Goal: Information Seeking & Learning: Learn about a topic

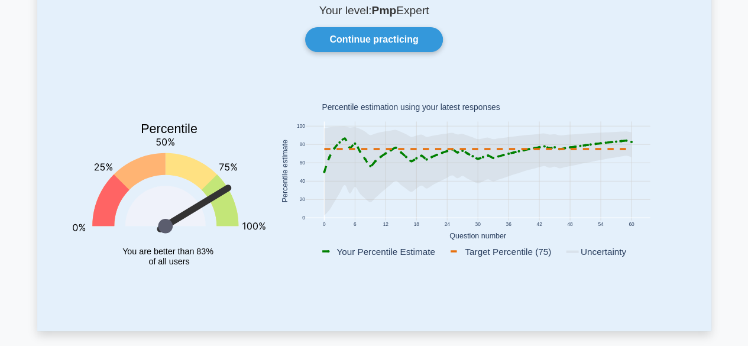
scroll to position [76, 0]
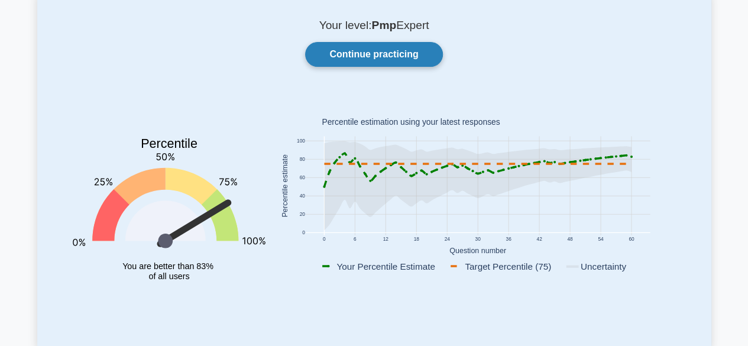
click at [383, 47] on link "Continue practicing" at bounding box center [373, 54] width 137 height 25
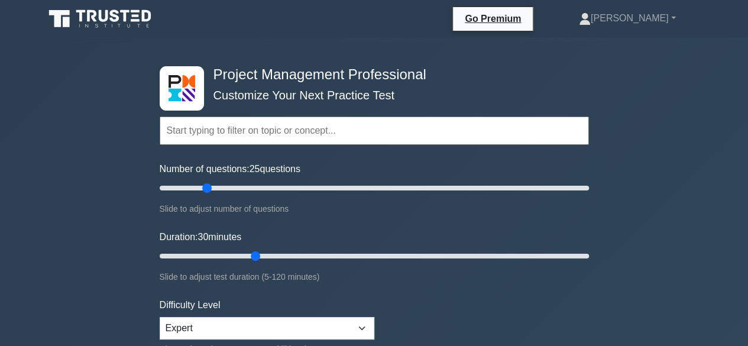
click at [278, 129] on input "text" at bounding box center [374, 130] width 429 height 28
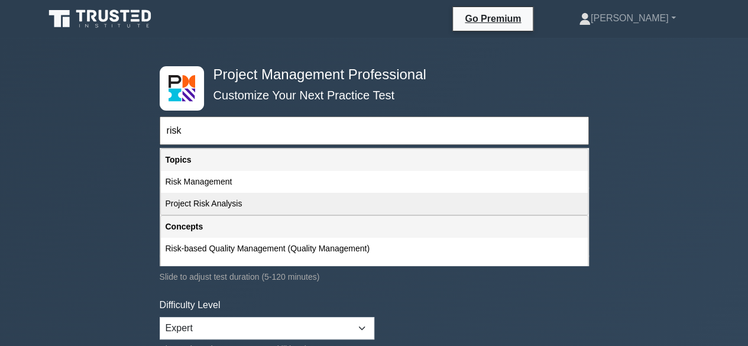
click at [240, 200] on div "Project Risk Analysis" at bounding box center [374, 204] width 427 height 22
type input "Project Risk Analysis"
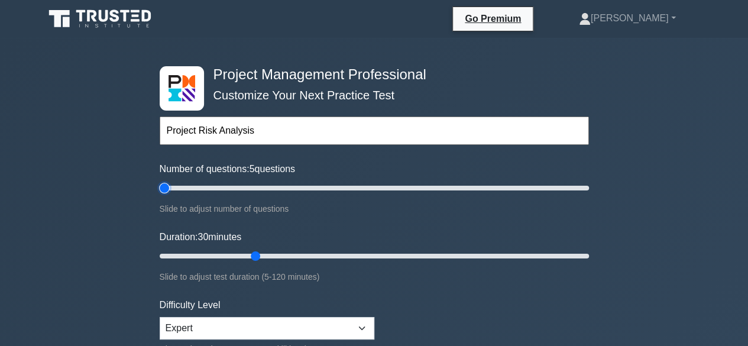
drag, startPoint x: 207, startPoint y: 184, endPoint x: 166, endPoint y: 185, distance: 41.4
type input "5"
click at [166, 185] on input "Number of questions: 5 questions" at bounding box center [374, 188] width 429 height 14
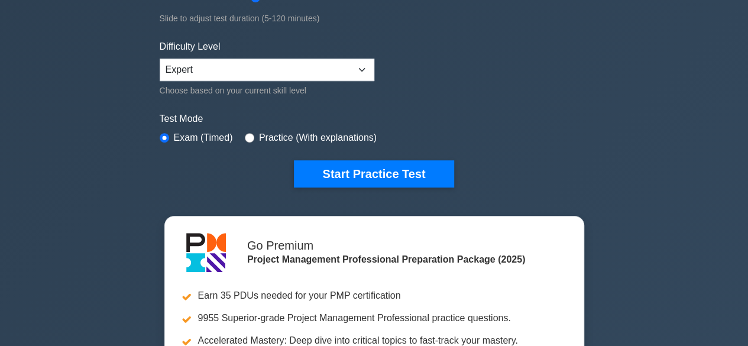
scroll to position [259, 0]
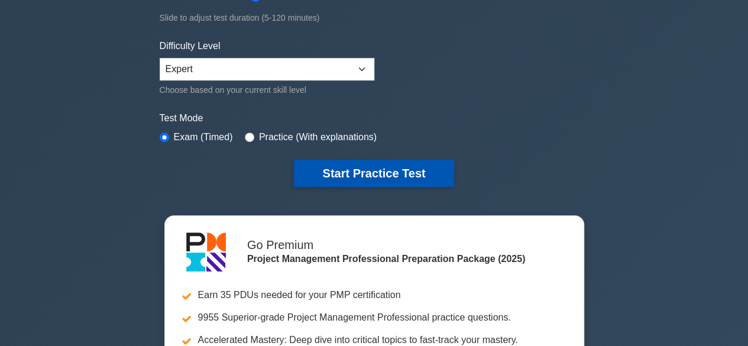
click at [370, 161] on button "Start Practice Test" at bounding box center [374, 173] width 160 height 27
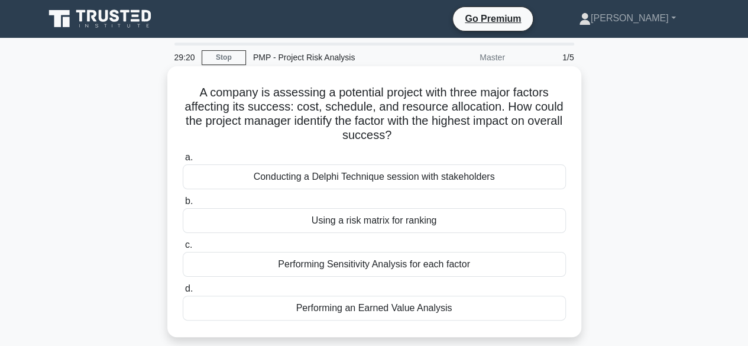
click at [305, 261] on div "Performing Sensitivity Analysis for each factor" at bounding box center [374, 264] width 383 height 25
click at [183, 249] on input "c. Performing Sensitivity Analysis for each factor" at bounding box center [183, 245] width 0 height 8
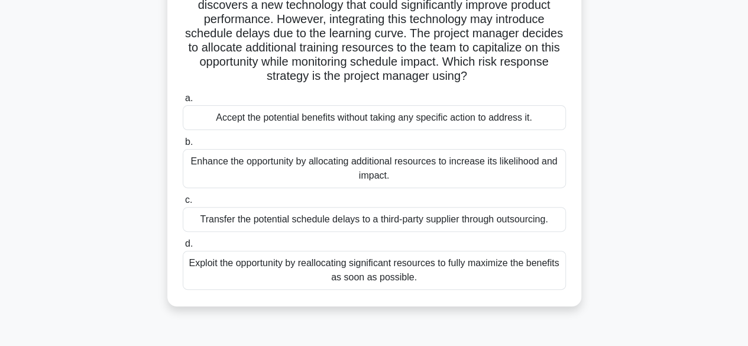
scroll to position [102, 0]
click at [280, 260] on div "Exploit the opportunity by reallocating significant resources to fully maximize…" at bounding box center [374, 269] width 383 height 39
click at [183, 247] on input "d. Exploit the opportunity by reallocating significant resources to fully maxim…" at bounding box center [183, 243] width 0 height 8
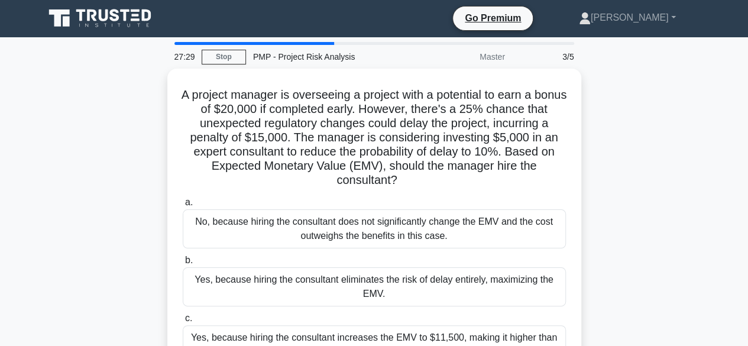
scroll to position [0, 0]
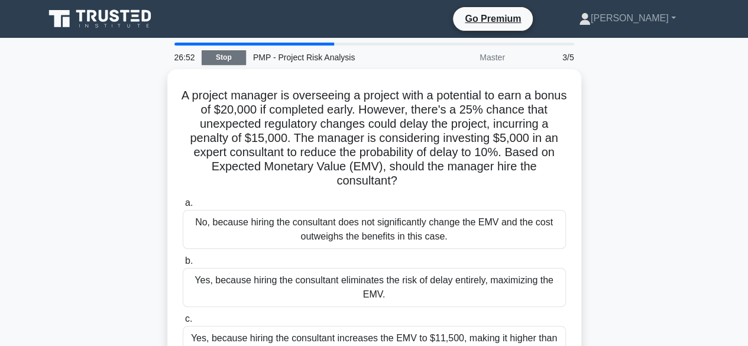
click at [224, 62] on link "Stop" at bounding box center [224, 57] width 44 height 15
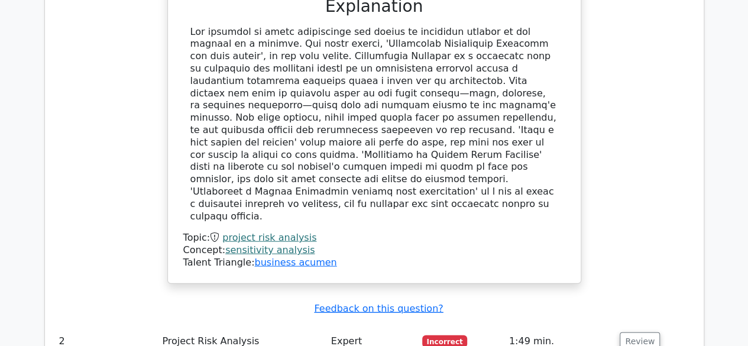
scroll to position [1268, 0]
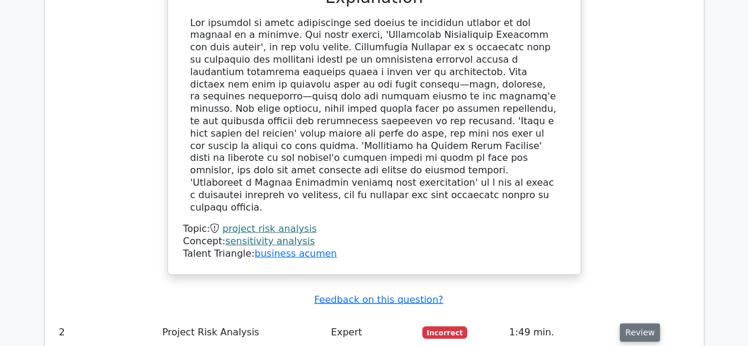
click at [640, 323] on button "Review" at bounding box center [640, 332] width 40 height 18
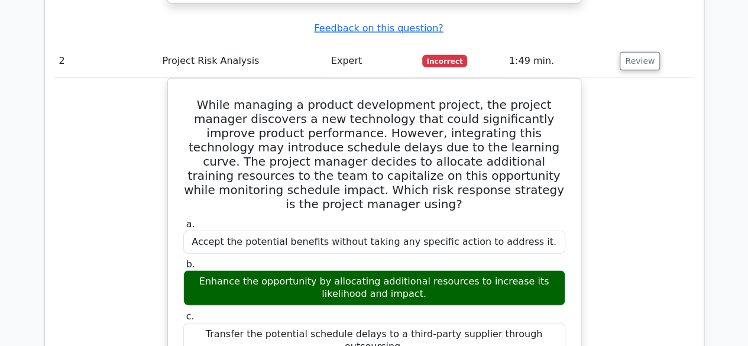
scroll to position [1540, 0]
